Goal: Navigation & Orientation: Find specific page/section

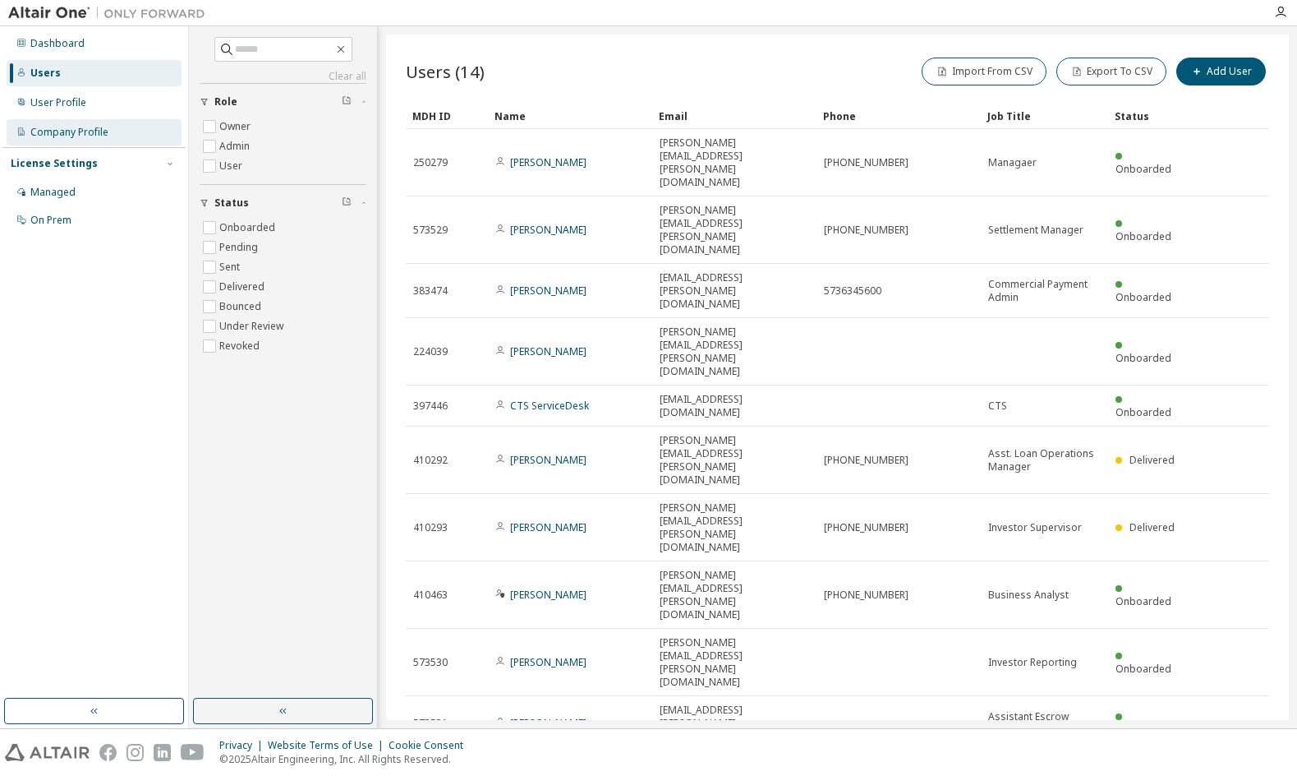
click at [50, 134] on div "Company Profile" at bounding box center [69, 132] width 78 height 13
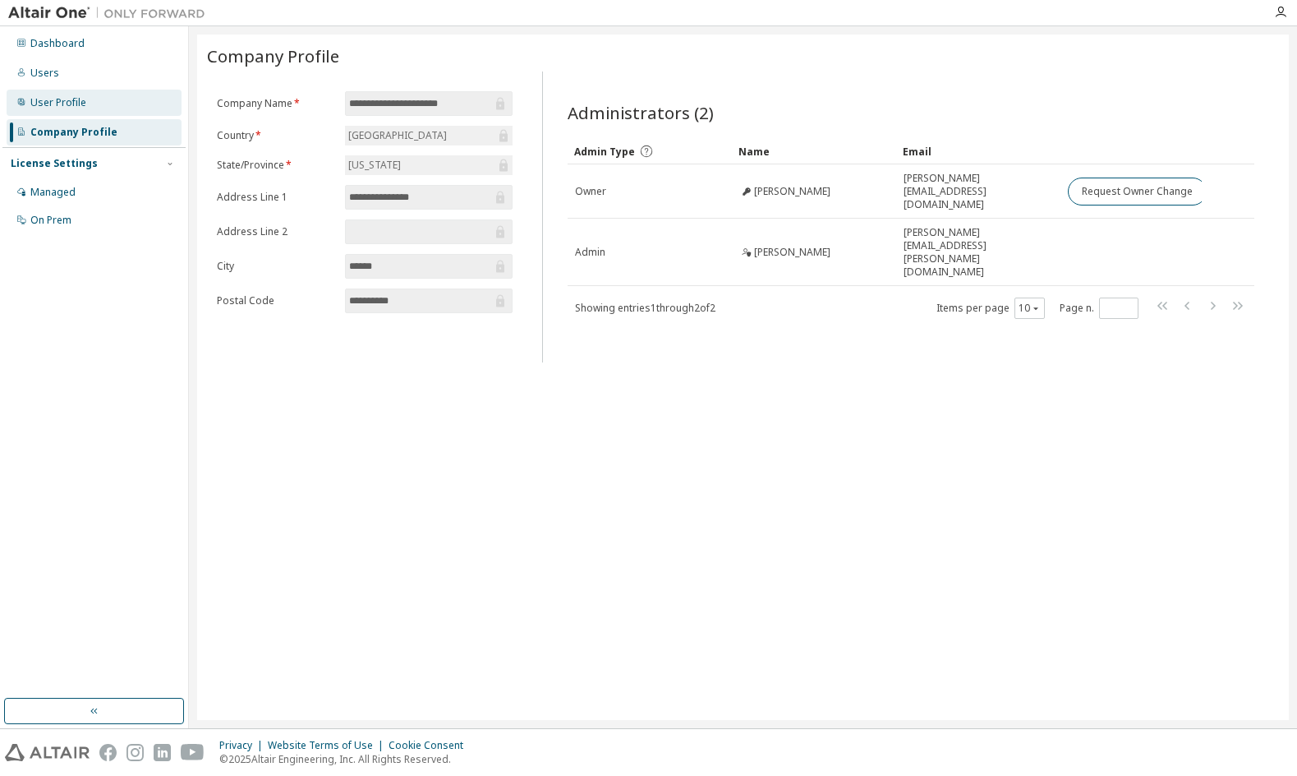
click at [58, 108] on div "User Profile" at bounding box center [58, 102] width 56 height 13
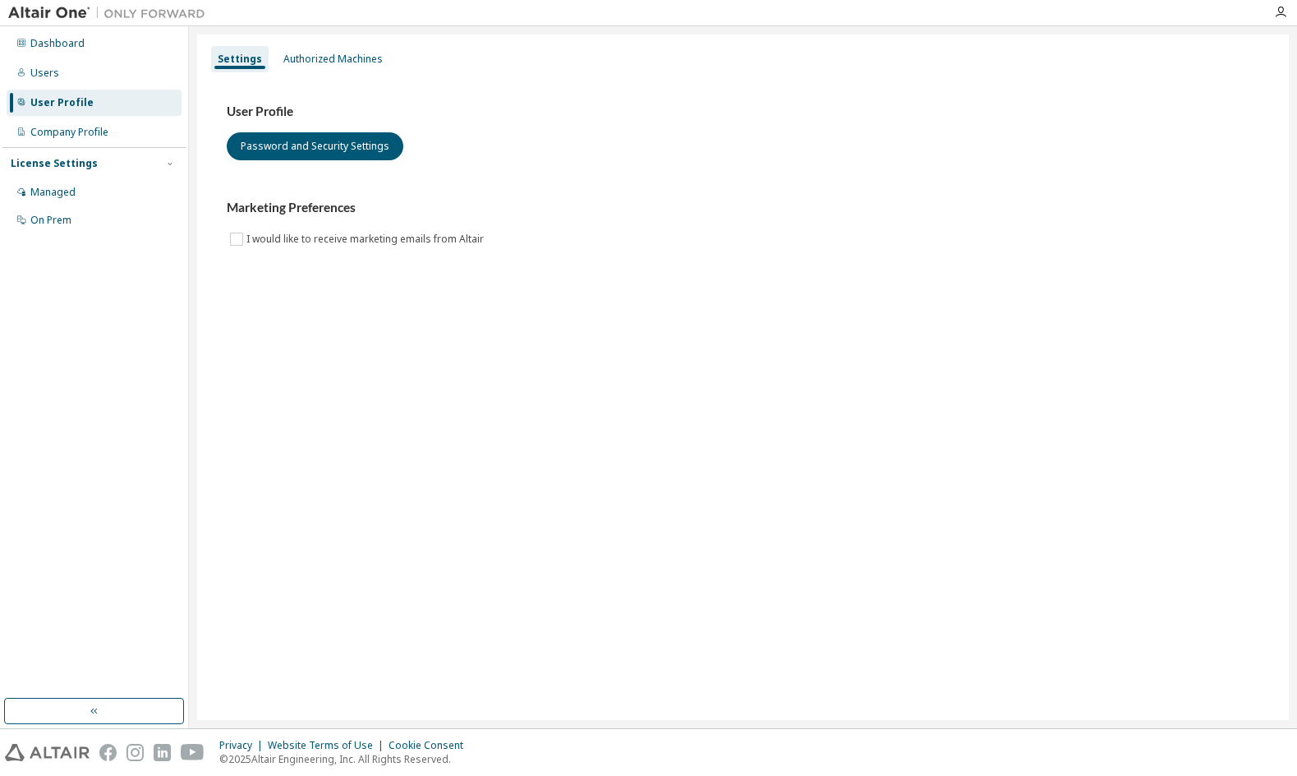
click at [519, 289] on div "User Profile Password and Security Settings Marketing Preferences I would like …" at bounding box center [743, 186] width 1072 height 224
click at [37, 74] on div "Users" at bounding box center [44, 73] width 29 height 13
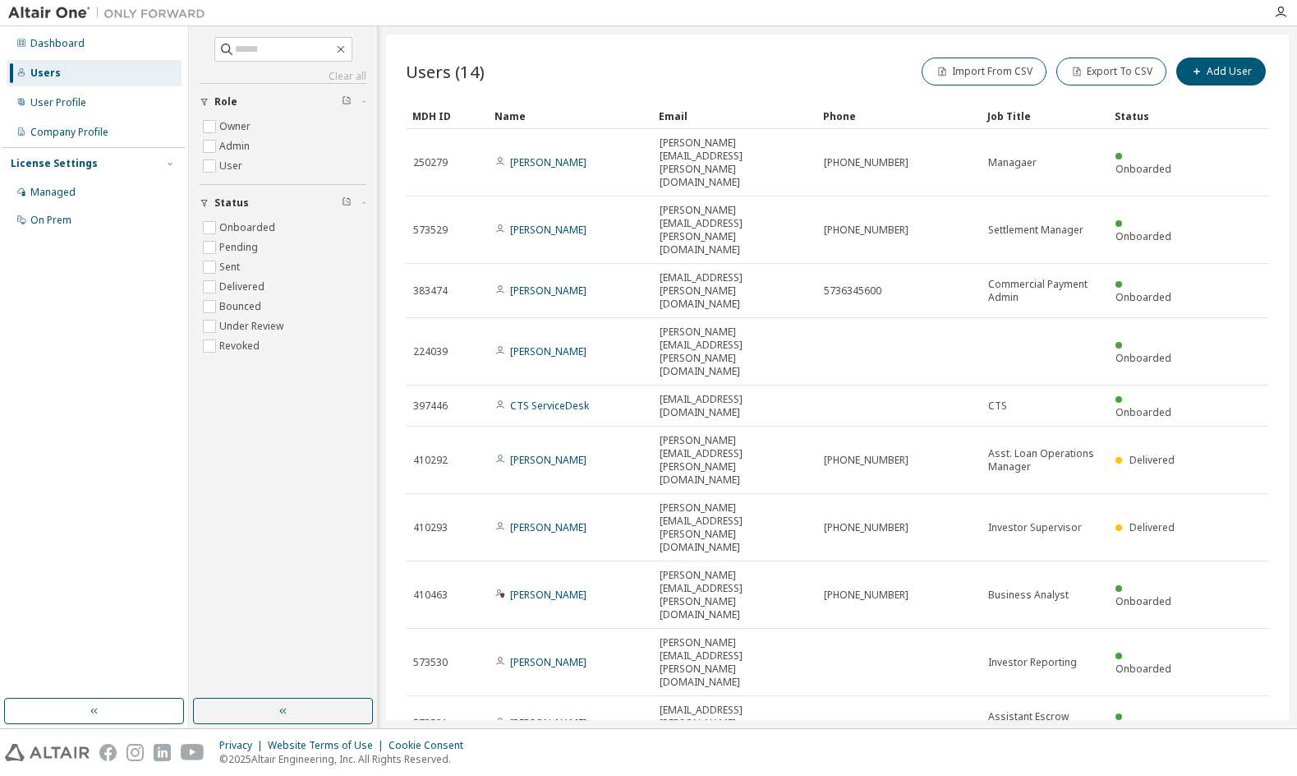
click at [1057, 762] on div "10" at bounding box center [1044, 772] width 30 height 21
click at [1052, 766] on button "10" at bounding box center [1045, 772] width 22 height 13
click at [1057, 566] on div "100" at bounding box center [1094, 571] width 131 height 20
type button "100"
